Goal: Transaction & Acquisition: Download file/media

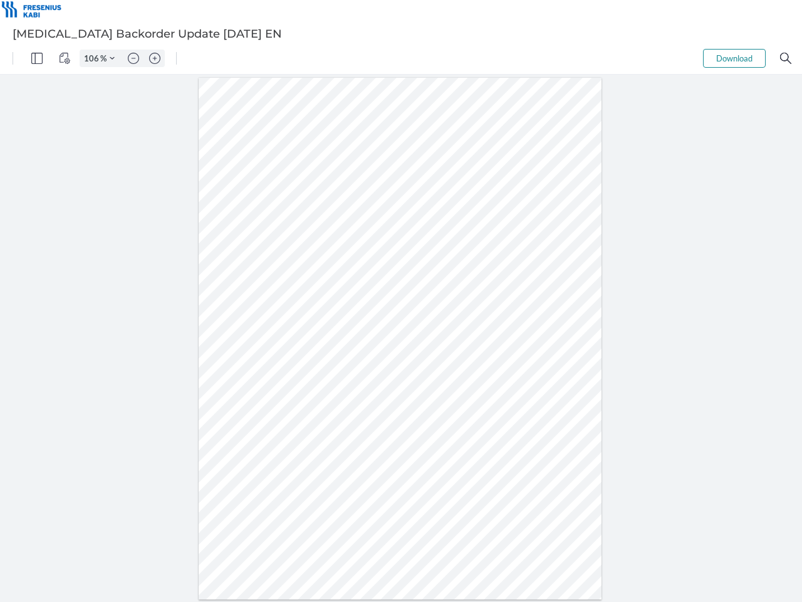
click at [37, 58] on img "Panel" at bounding box center [36, 58] width 11 height 11
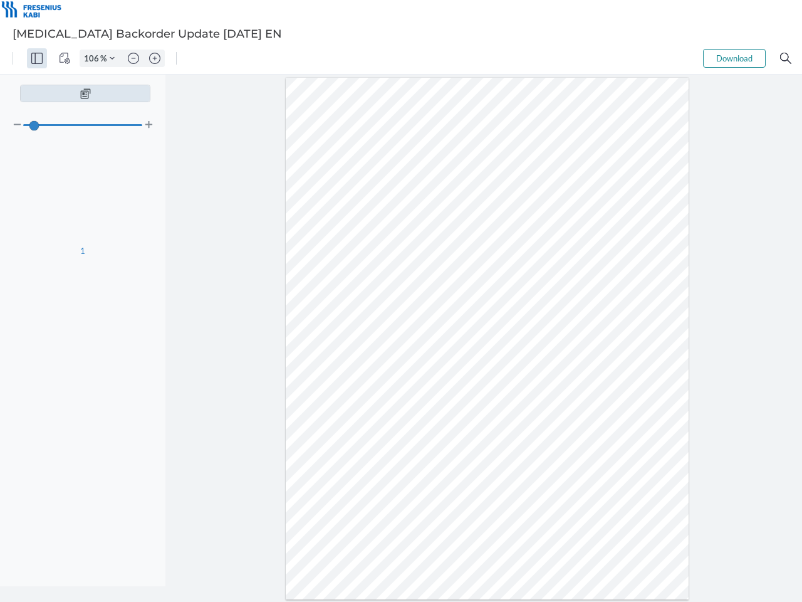
click at [65, 58] on img "View Controls" at bounding box center [64, 58] width 11 height 11
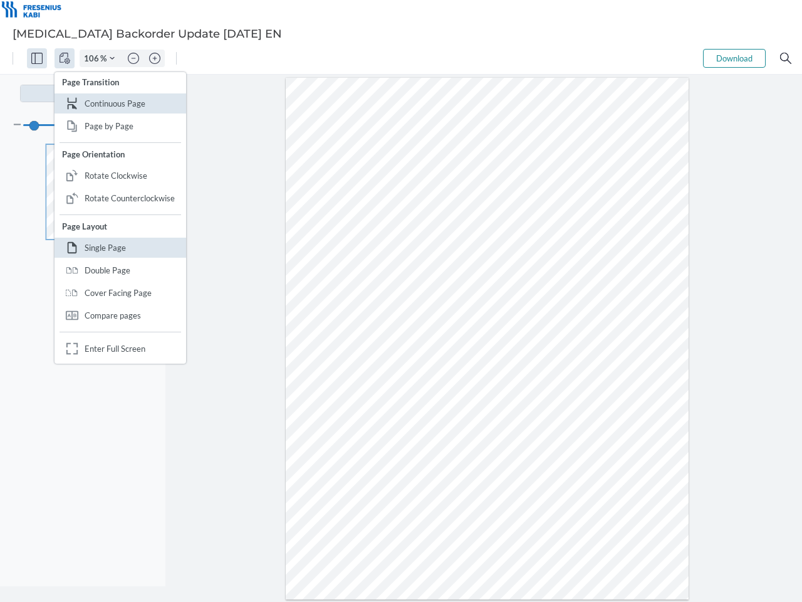
click at [93, 58] on input "106" at bounding box center [90, 58] width 20 height 11
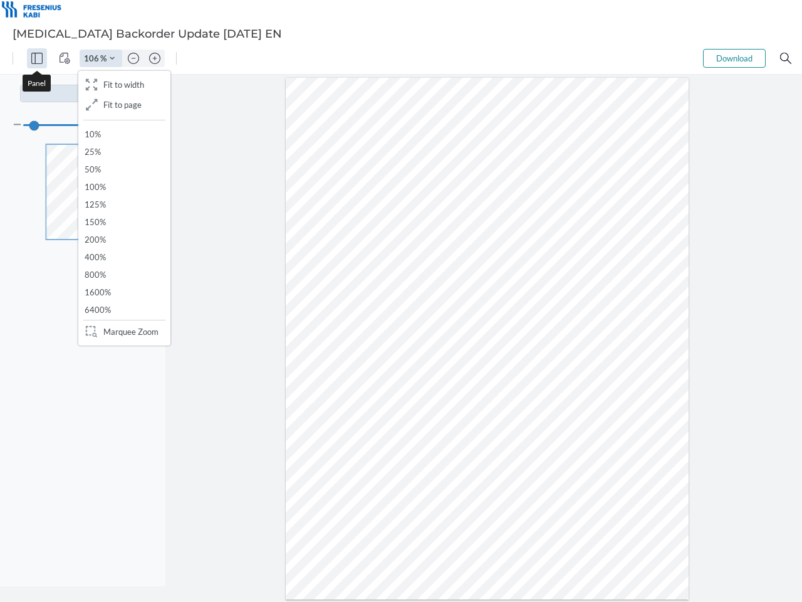
click at [112, 58] on img "Zoom Controls" at bounding box center [112, 58] width 5 height 5
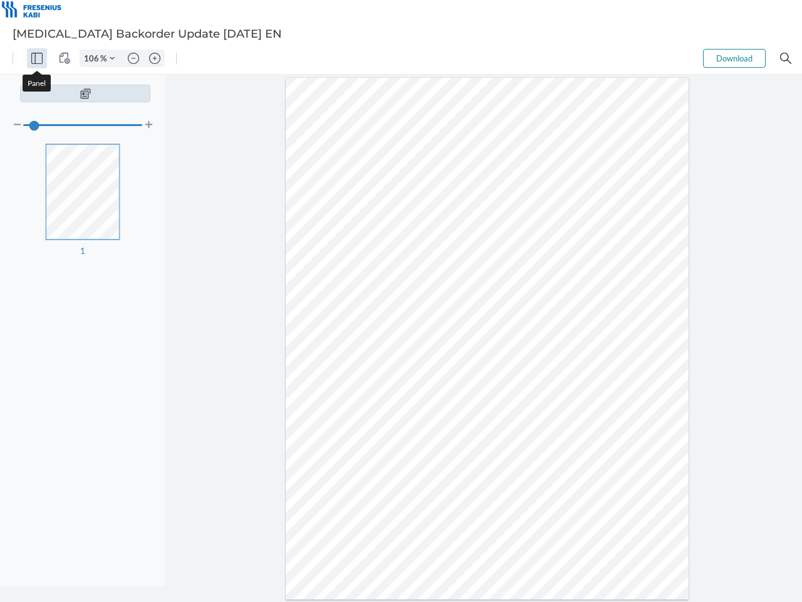
click at [134, 58] on img "Zoom out" at bounding box center [133, 58] width 11 height 11
click at [155, 58] on img "Zoom in" at bounding box center [154, 58] width 11 height 11
type input "106"
click at [735, 58] on button "Download" at bounding box center [734, 58] width 63 height 19
click at [786, 58] on img "Search" at bounding box center [785, 58] width 11 height 11
